Goal: Information Seeking & Learning: Learn about a topic

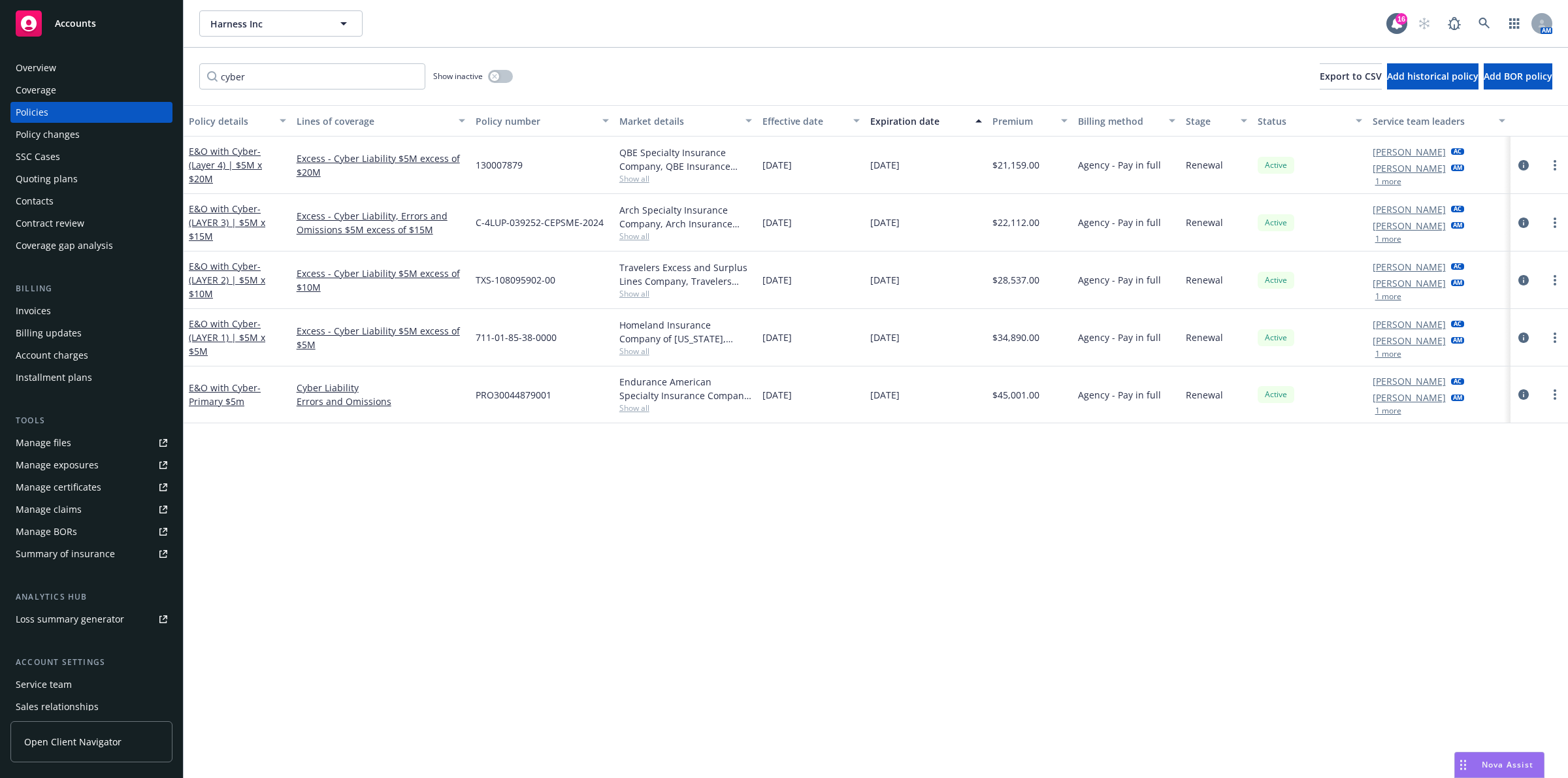
scroll to position [97, 0]
click at [411, 77] on input "cyber" at bounding box center [312, 76] width 226 height 26
